Goal: Feedback & Contribution: Leave review/rating

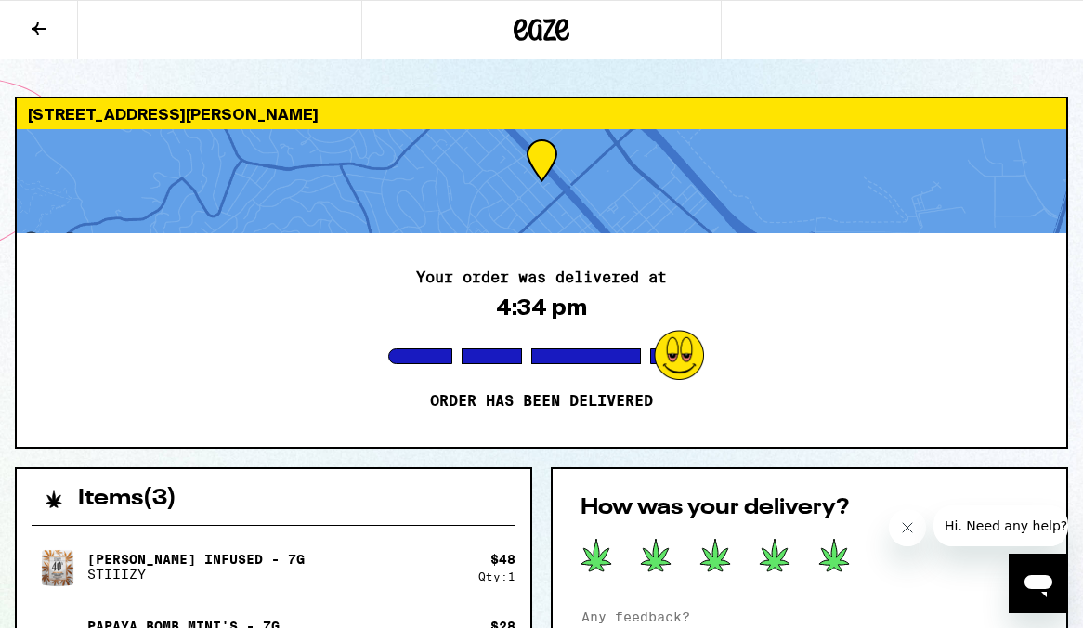
click at [836, 546] on icon at bounding box center [834, 554] width 30 height 32
drag, startPoint x: 829, startPoint y: 594, endPoint x: 848, endPoint y: 693, distance: 100.2
click at [848, 627] on html "[STREET_ADDRESS][PERSON_NAME] Your order was delivered at 4:34 pm Order has bee…" at bounding box center [541, 607] width 1083 height 1215
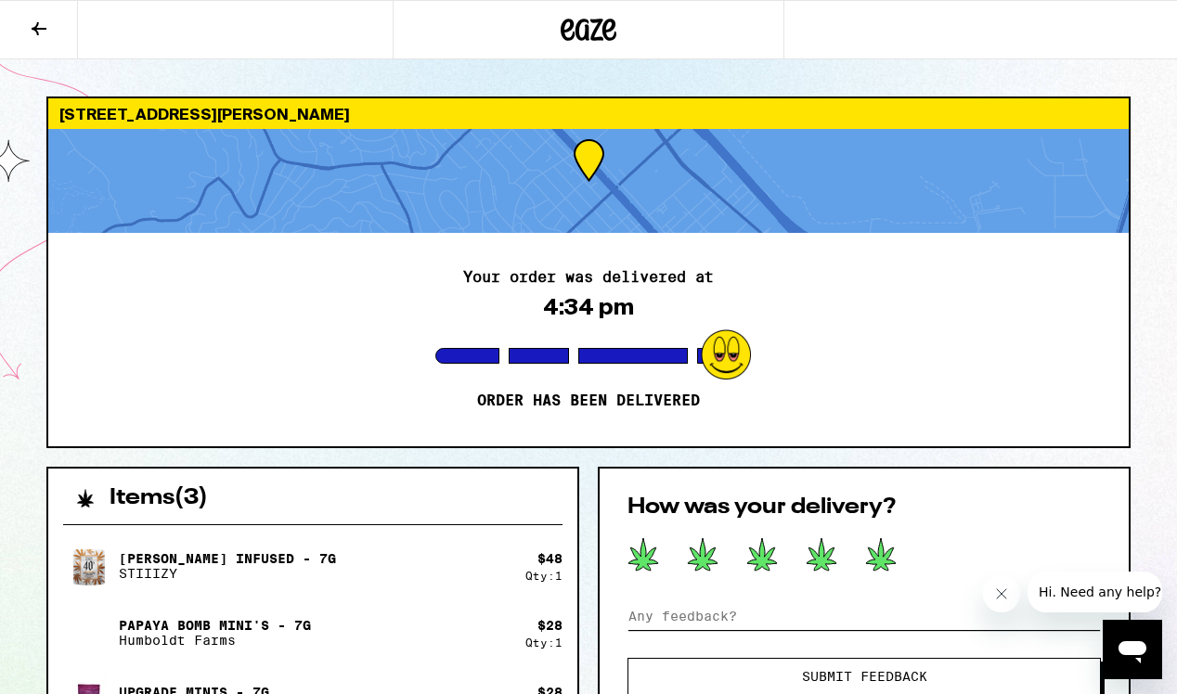
click at [692, 616] on input at bounding box center [865, 617] width 474 height 28
drag, startPoint x: 671, startPoint y: 617, endPoint x: 505, endPoint y: 617, distance: 166.2
click at [628, 617] on input "A nig help" at bounding box center [865, 617] width 474 height 28
click at [740, 615] on input "Very help" at bounding box center [865, 617] width 474 height 28
drag, startPoint x: 753, startPoint y: 619, endPoint x: 729, endPoint y: 629, distance: 26.2
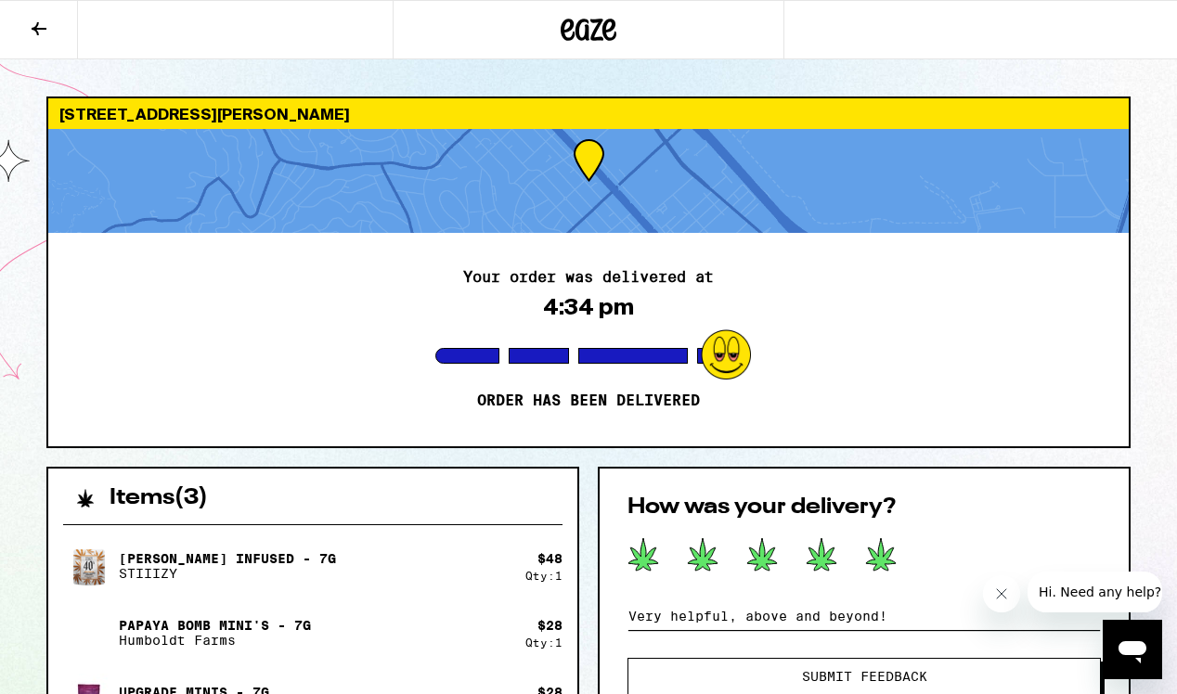
click at [729, 627] on input "Very helpful, above and beyond!" at bounding box center [865, 617] width 474 height 28
click at [740, 617] on input "Very helpful.Above and beyond!" at bounding box center [865, 617] width 474 height 28
type input "Very helpful. Above and beyond!"
click at [891, 627] on span "Submit Feedback" at bounding box center [864, 676] width 125 height 13
